Goal: Information Seeking & Learning: Learn about a topic

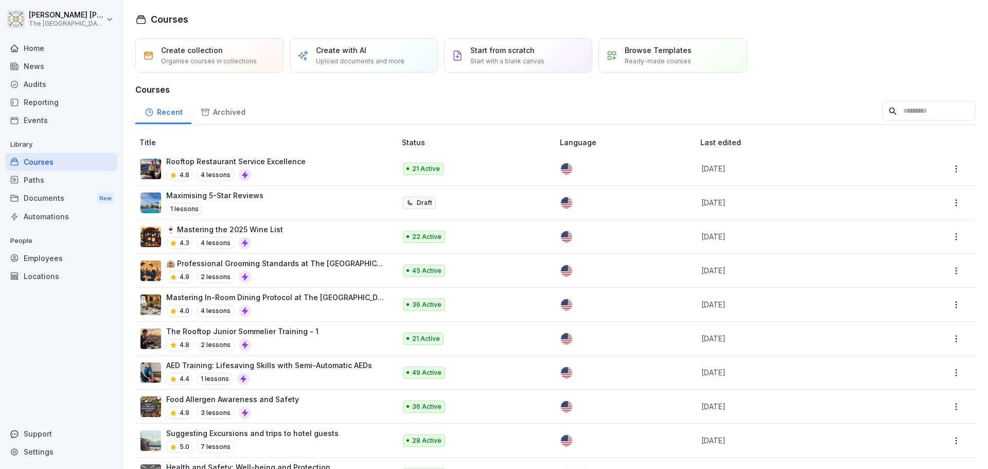
click at [76, 202] on div "Documents New" at bounding box center [61, 198] width 112 height 19
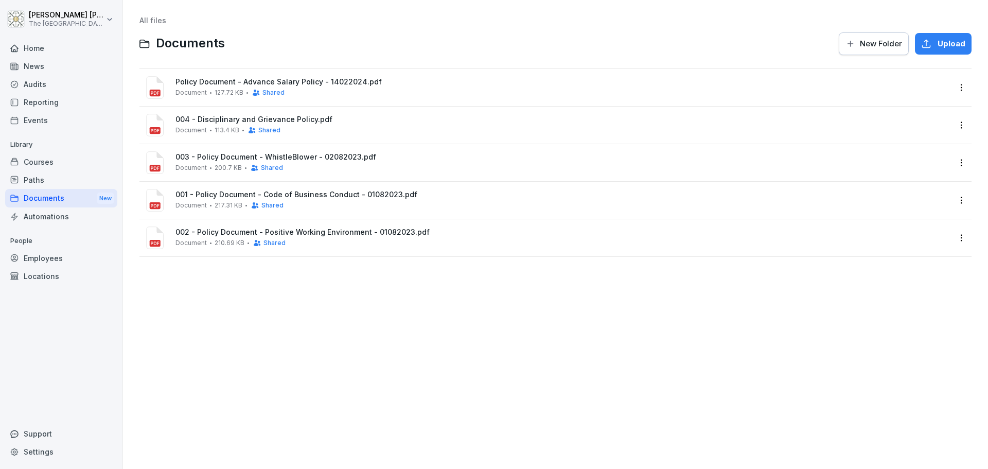
click at [54, 165] on div "Courses" at bounding box center [61, 162] width 112 height 18
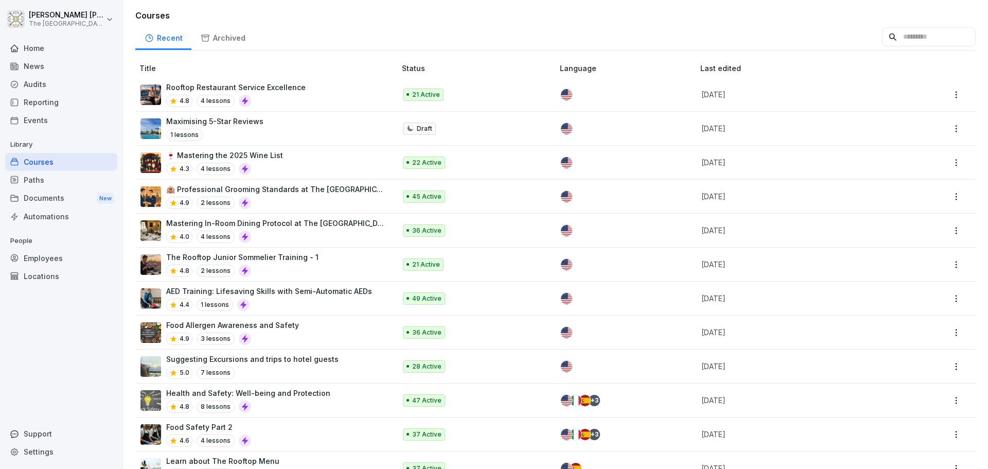
scroll to position [103, 0]
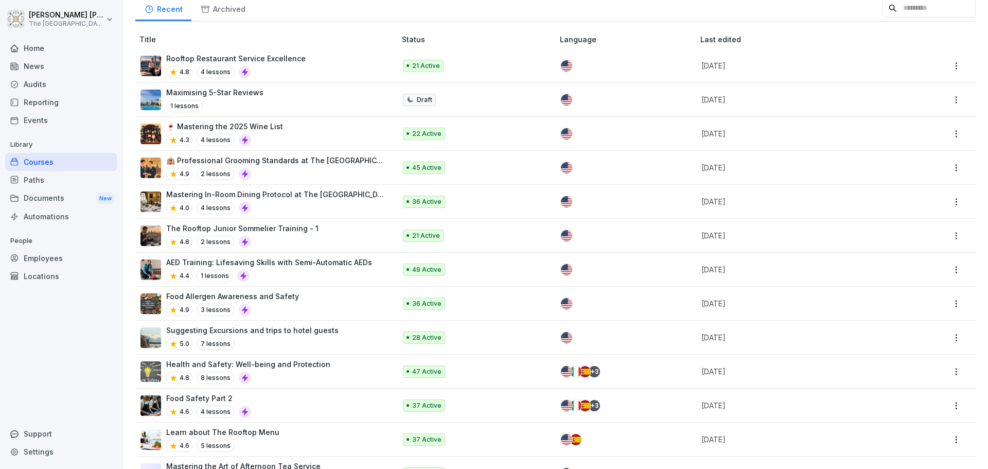
click at [312, 257] on p "AED Training: Lifesaving Skills with Semi-Automatic AEDs" at bounding box center [269, 262] width 206 height 11
